Goal: Information Seeking & Learning: Learn about a topic

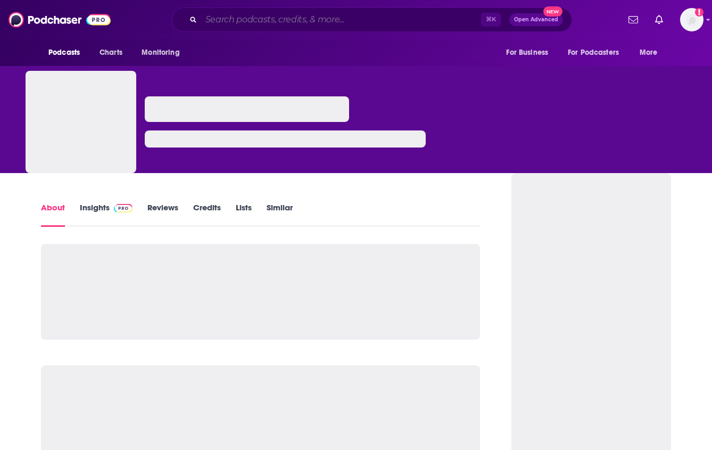
click at [217, 25] on input "Search podcasts, credits, & more..." at bounding box center [341, 19] width 280 height 17
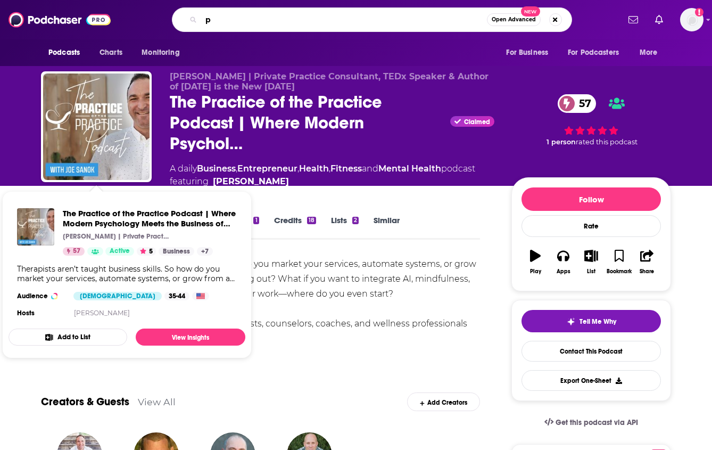
type input "p"
drag, startPoint x: 381, startPoint y: 267, endPoint x: 367, endPoint y: 263, distance: 15.0
click at [381, 267] on div "Therapists aren’t taught business skills. So how do you market your services, a…" at bounding box center [260, 339] width 439 height 164
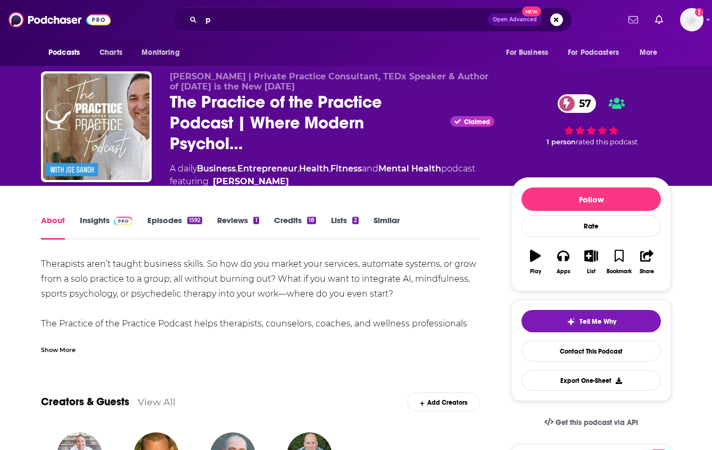
click at [105, 229] on link "Insights" at bounding box center [106, 227] width 53 height 24
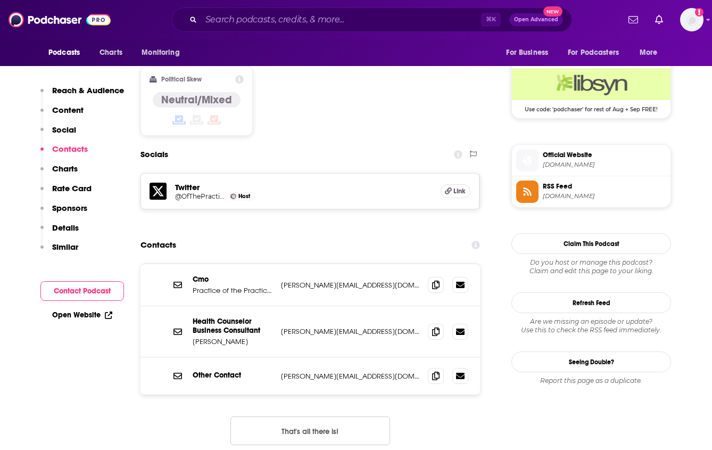
scroll to position [1227, 0]
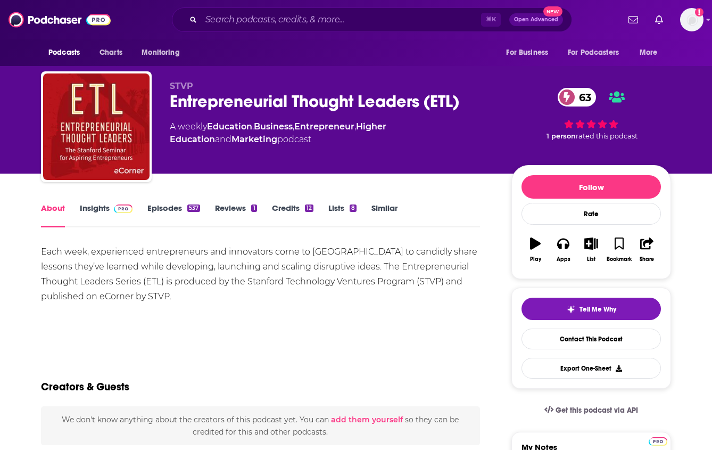
click at [93, 217] on link "Insights" at bounding box center [106, 215] width 53 height 24
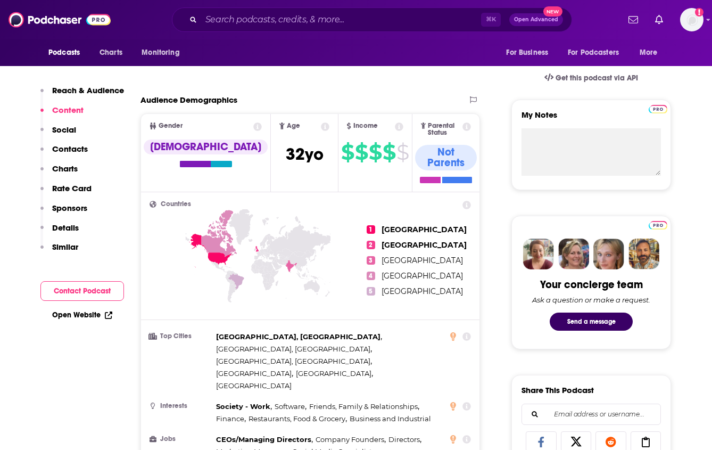
scroll to position [171, 0]
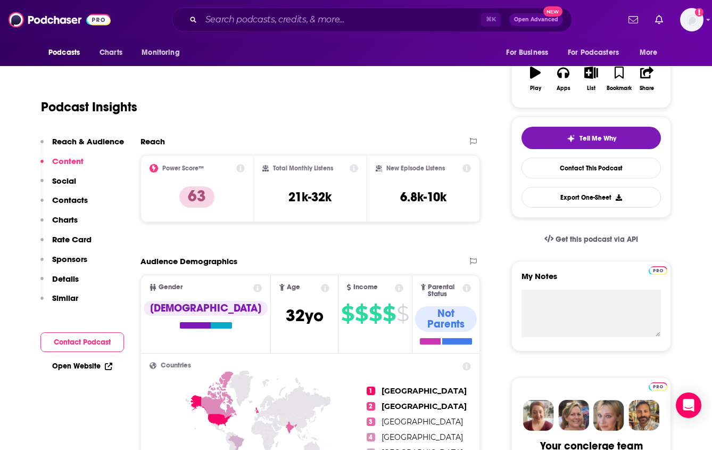
click at [314, 11] on div "⌘ K Open Advanced New" at bounding box center [372, 19] width 400 height 24
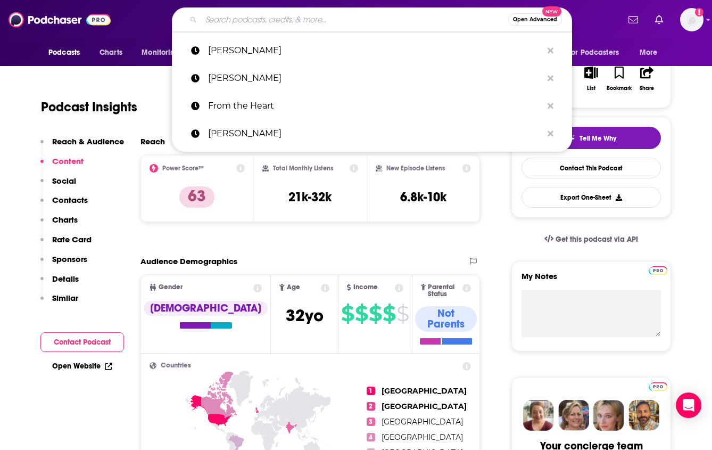
click at [313, 18] on input "Search podcasts, credits, & more..." at bounding box center [354, 19] width 307 height 17
paste input "Elevate with [PERSON_NAME]"
type input "Elevate with [PERSON_NAME]"
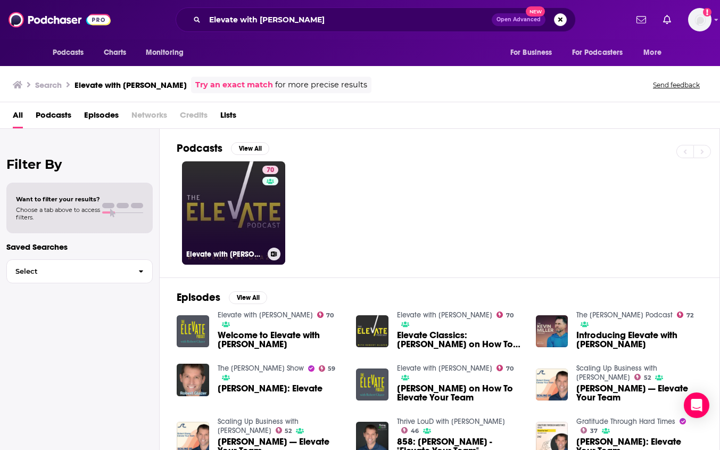
click at [232, 231] on link "70 Elevate with [PERSON_NAME]" at bounding box center [233, 212] width 103 height 103
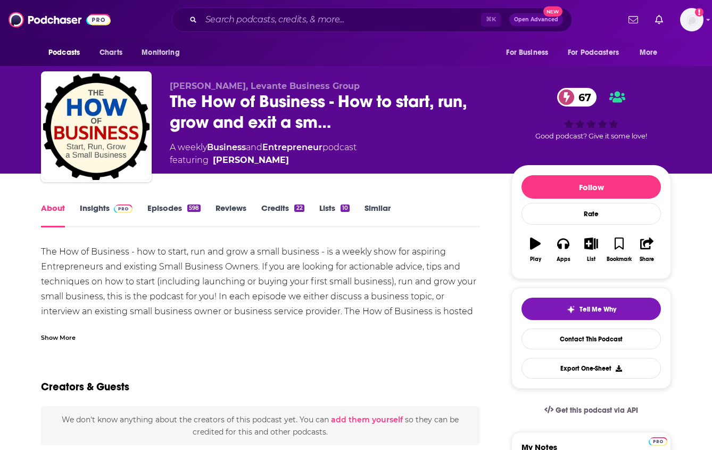
click at [100, 207] on link "Insights" at bounding box center [106, 215] width 53 height 24
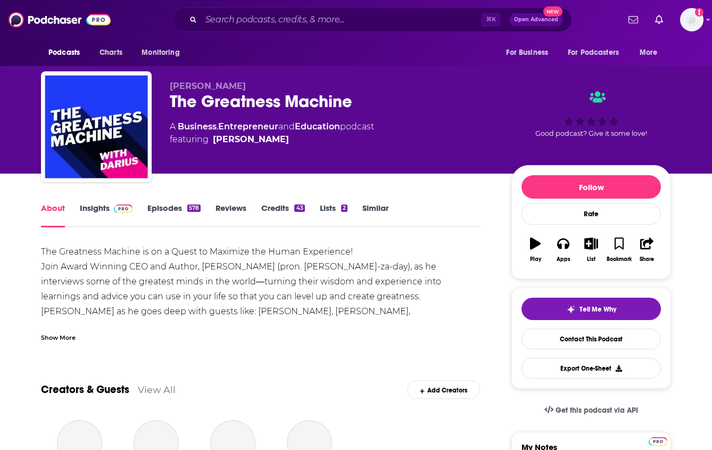
click at [107, 219] on link "Insights" at bounding box center [106, 215] width 53 height 24
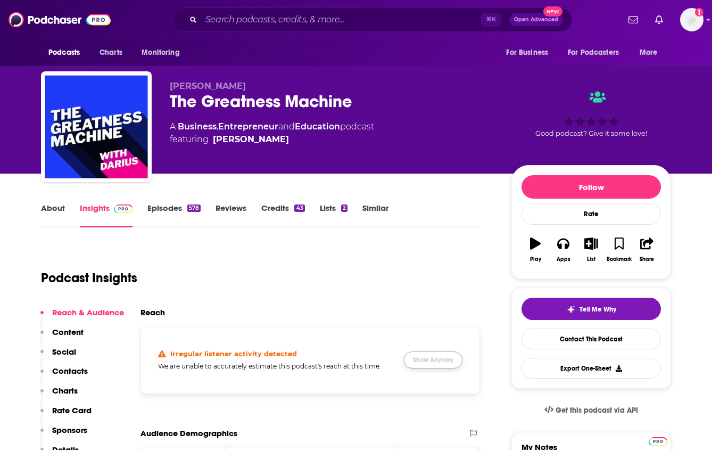
click at [447, 364] on button "Show Anyway" at bounding box center [433, 359] width 59 height 17
